Goal: Transaction & Acquisition: Book appointment/travel/reservation

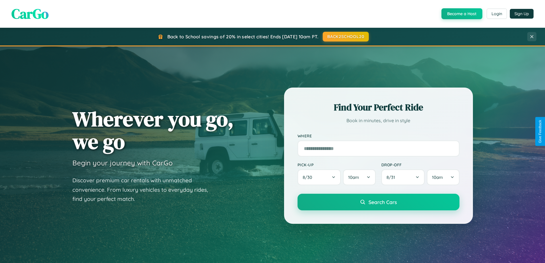
scroll to position [1101, 0]
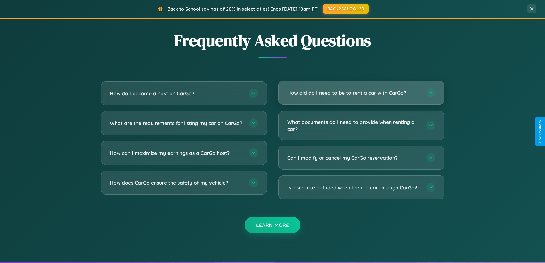
click at [361, 93] on h3 "How old do I need to be to rent a car with CarGo?" at bounding box center [353, 92] width 133 height 7
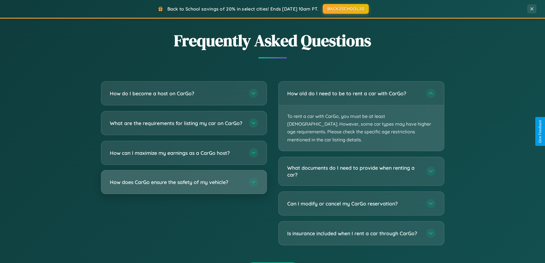
click at [184, 186] on h3 "How does CarGo ensure the safety of my vehicle?" at bounding box center [176, 182] width 133 height 7
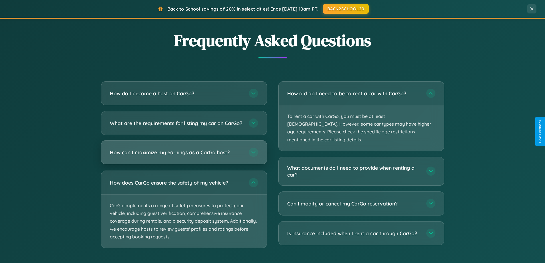
click at [184, 156] on h3 "How can I maximize my earnings as a CarGo host?" at bounding box center [176, 152] width 133 height 7
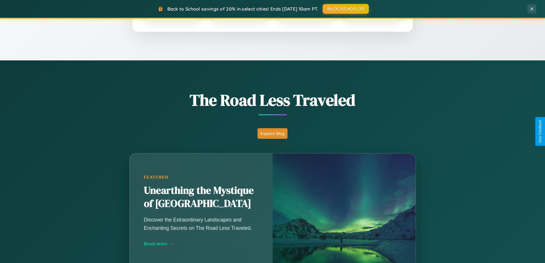
scroll to position [247, 0]
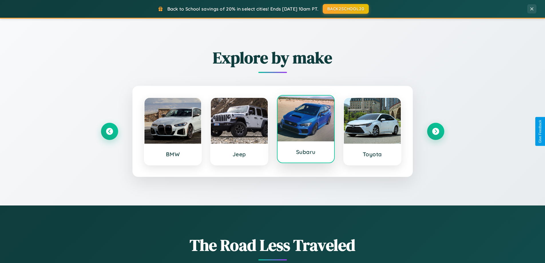
click at [306, 129] on div at bounding box center [306, 119] width 57 height 46
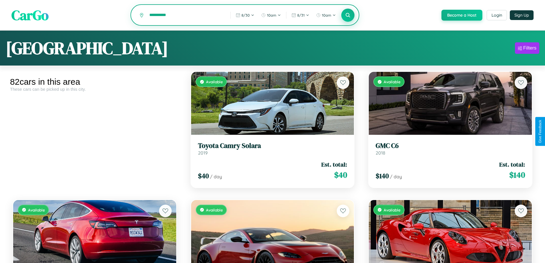
type input "**********"
click at [348, 15] on icon at bounding box center [347, 14] width 5 height 5
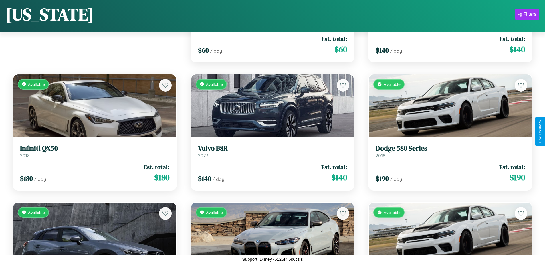
scroll to position [977, 0]
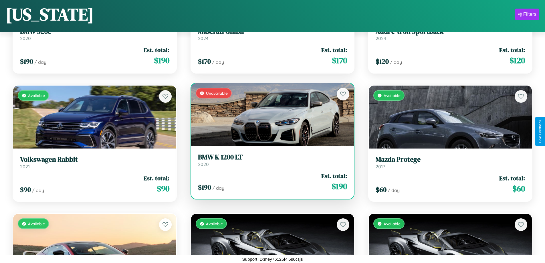
click at [270, 160] on h3 "BMW K 1200 LT" at bounding box center [272, 157] width 149 height 8
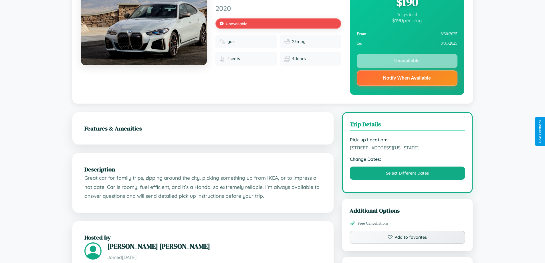
scroll to position [206, 0]
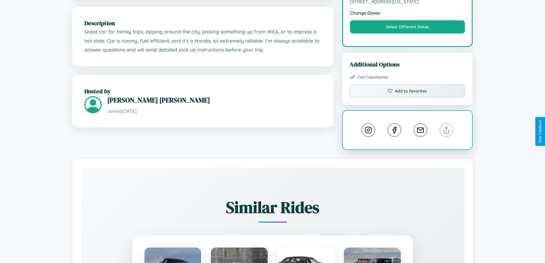
click at [447, 131] on line at bounding box center [447, 129] width 0 height 4
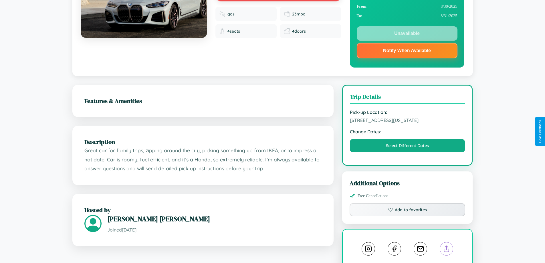
scroll to position [77, 0]
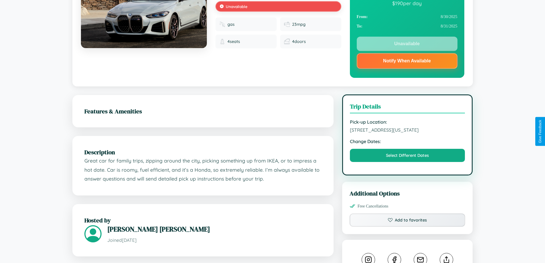
click at [407, 131] on span "8700 Main Street Washington DC 95818 United States" at bounding box center [407, 130] width 115 height 6
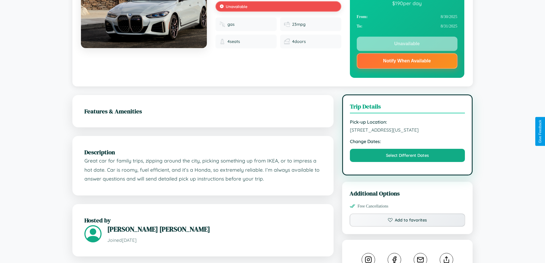
click at [407, 131] on span "8700 Main Street Washington DC 95818 United States" at bounding box center [407, 130] width 115 height 6
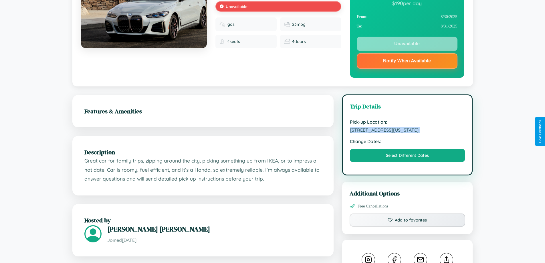
click at [407, 131] on span "8700 Main Street Washington DC 95818 United States" at bounding box center [407, 130] width 115 height 6
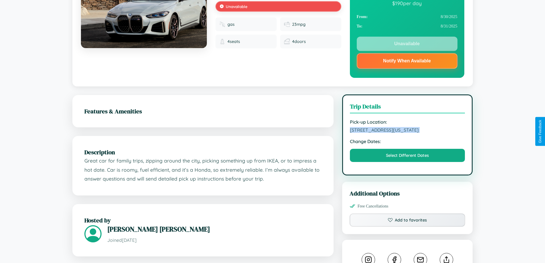
click at [407, 131] on span "8700 Main Street Washington DC 95818 United States" at bounding box center [407, 130] width 115 height 6
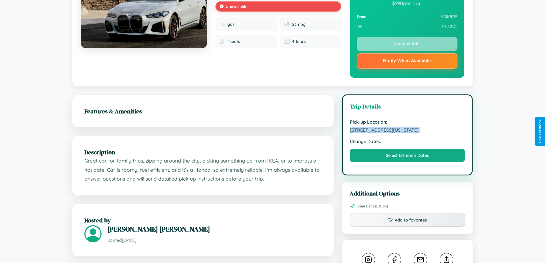
click at [407, 131] on span "8700 Main Street Washington DC 95818 United States" at bounding box center [407, 130] width 115 height 6
